Goal: Navigation & Orientation: Find specific page/section

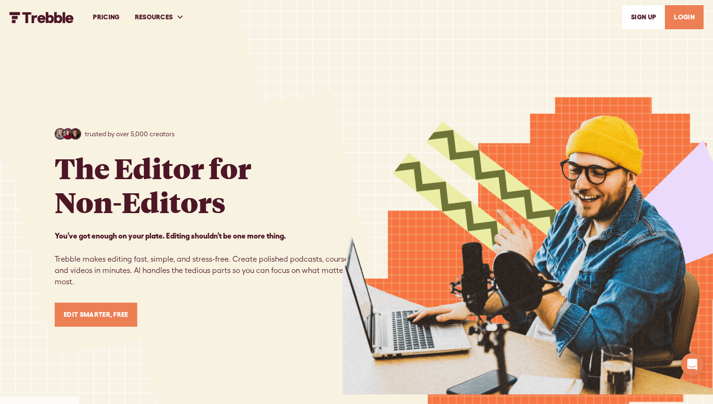
click at [681, 17] on link "LOGIN" at bounding box center [684, 17] width 39 height 24
click at [113, 17] on link "PRICING" at bounding box center [106, 17] width 42 height 33
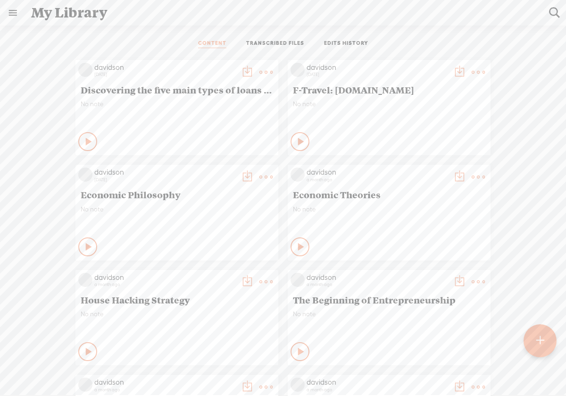
click at [84, 146] on icon at bounding box center [88, 141] width 9 height 9
click at [84, 246] on icon at bounding box center [88, 246] width 9 height 9
click at [84, 146] on icon at bounding box center [88, 141] width 9 height 9
click at [92, 151] on div "Stop Content" at bounding box center [87, 141] width 19 height 19
click at [94, 146] on icon at bounding box center [88, 141] width 9 height 9
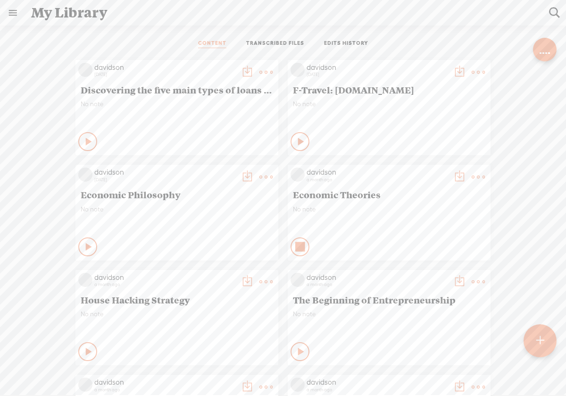
click at [297, 244] on icon at bounding box center [300, 246] width 9 height 9
